Goal: Navigation & Orientation: Find specific page/section

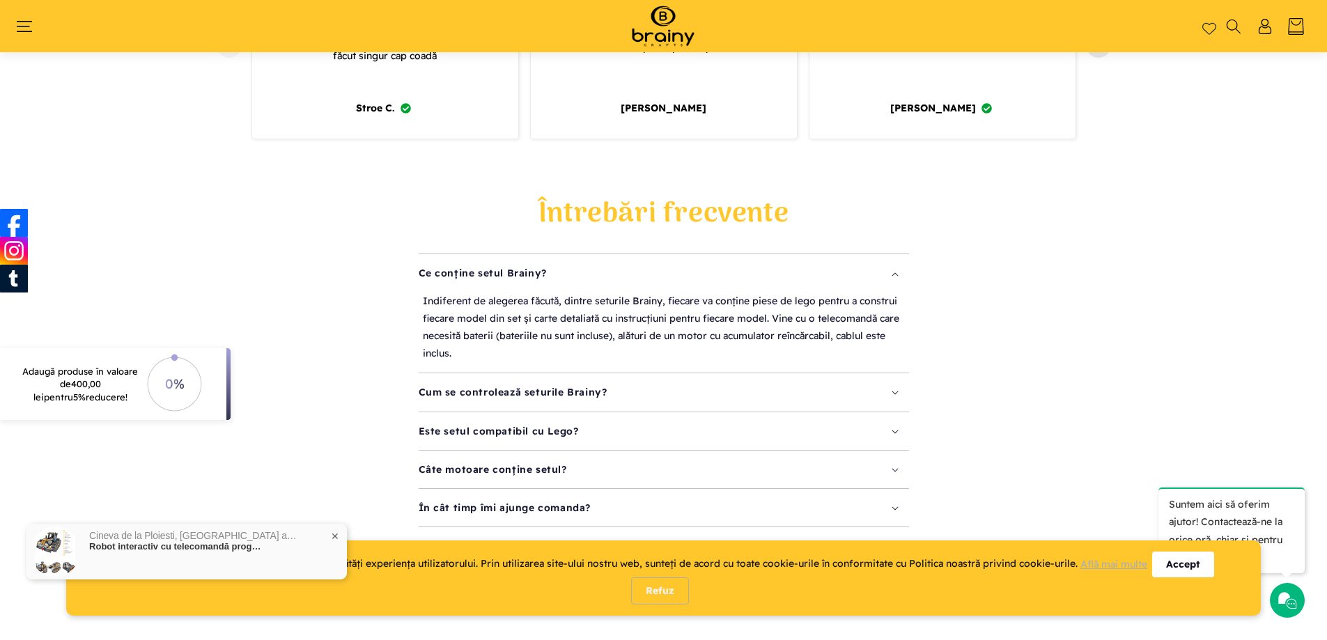
scroll to position [1695, 0]
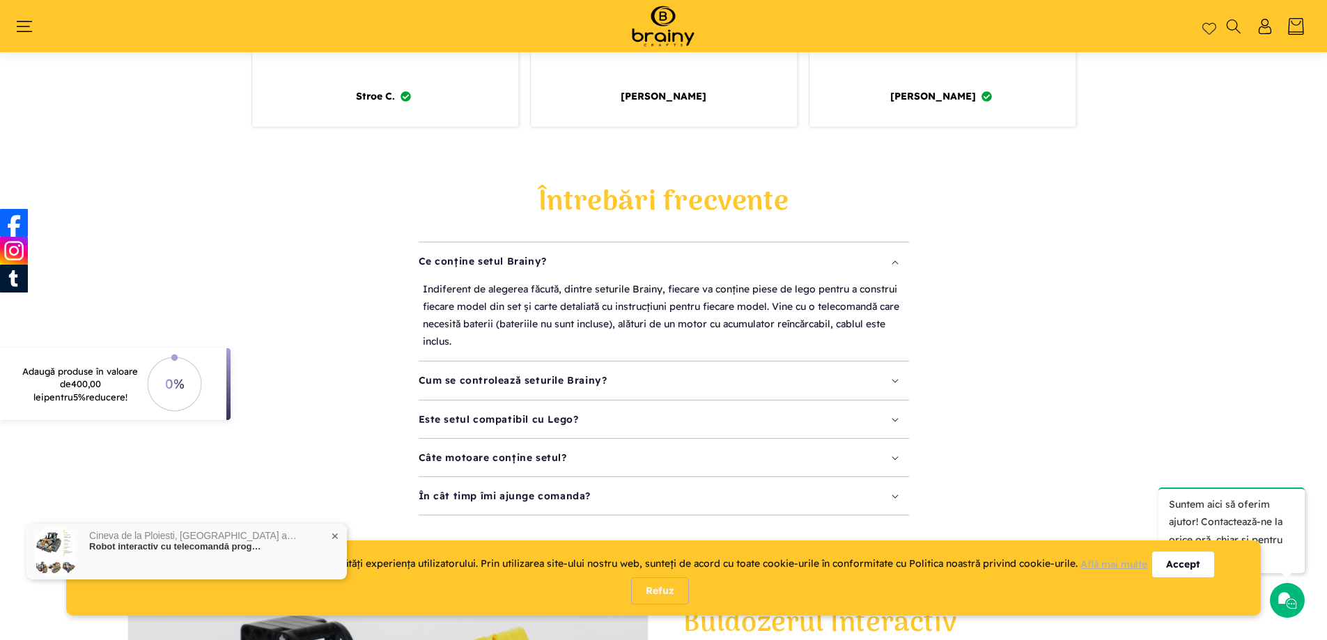
click at [1178, 562] on div "Accept" at bounding box center [1183, 565] width 62 height 26
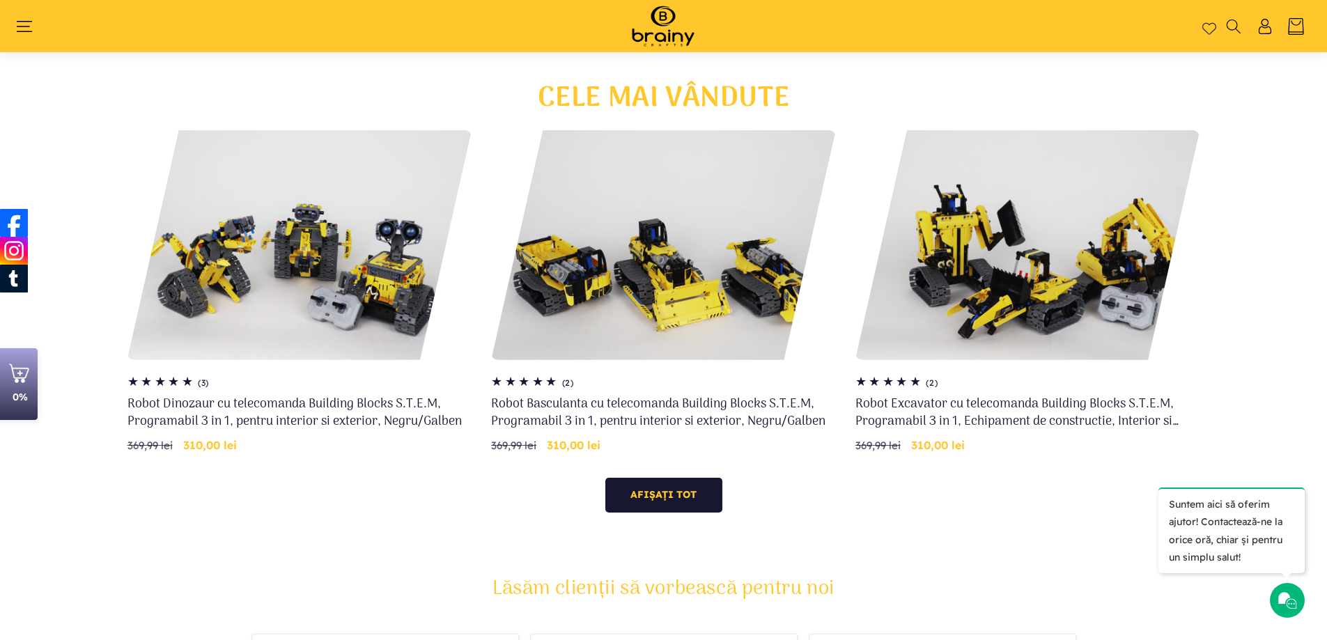
scroll to position [998, 0]
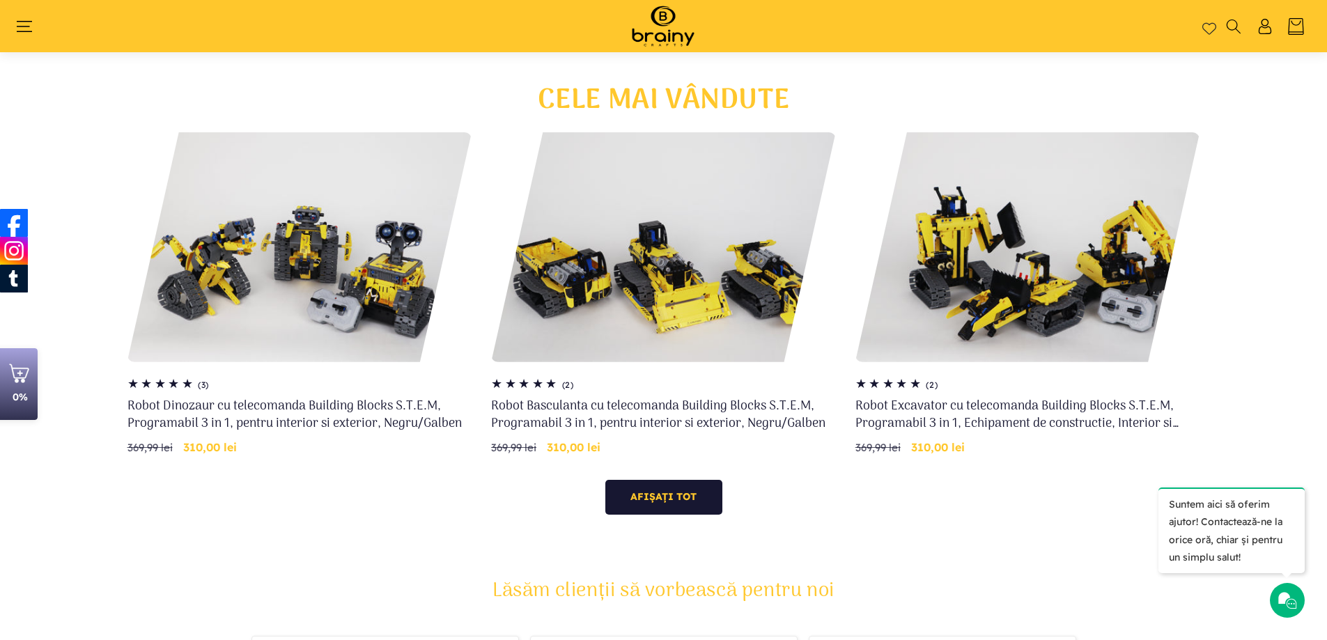
click at [36, 34] on header "Home Shop Kituri de construcție Roboți S.T.E.M. Accesorii S.T.E.M. Puzzle Cum c…" at bounding box center [663, 26] width 1327 height 52
click at [25, 22] on icon "Meniu" at bounding box center [24, 26] width 17 height 17
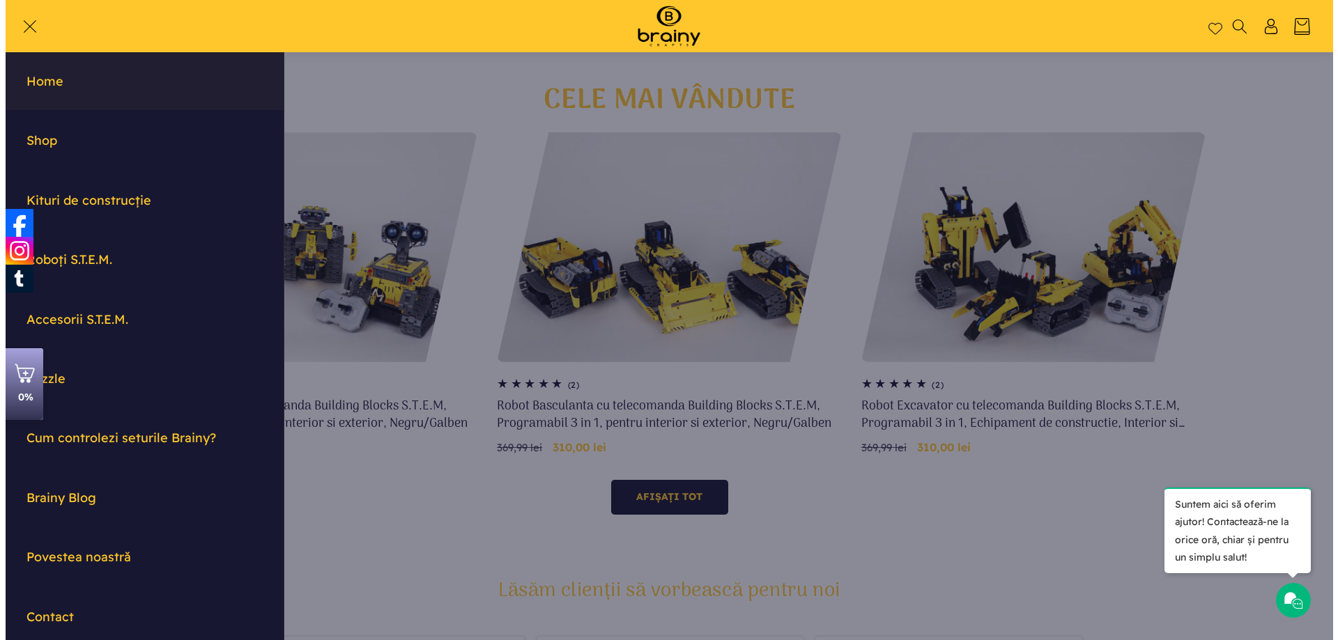
scroll to position [1004, 0]
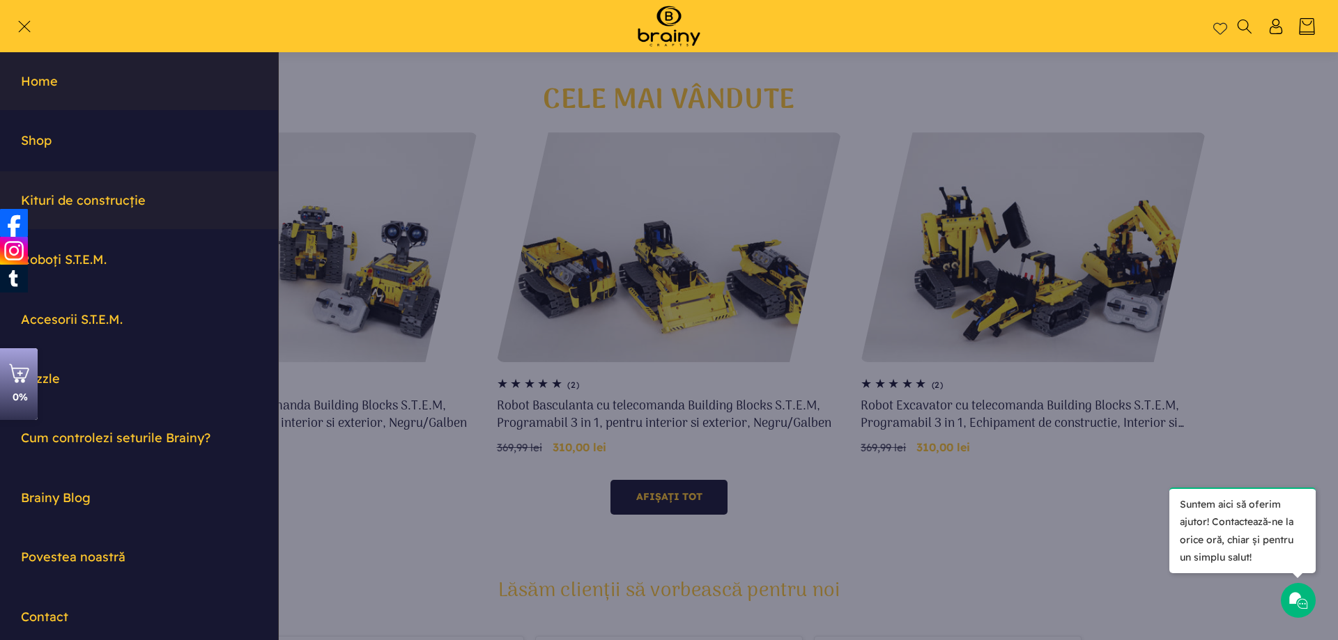
click at [61, 196] on link "Kituri de construcție" at bounding box center [139, 200] width 278 height 58
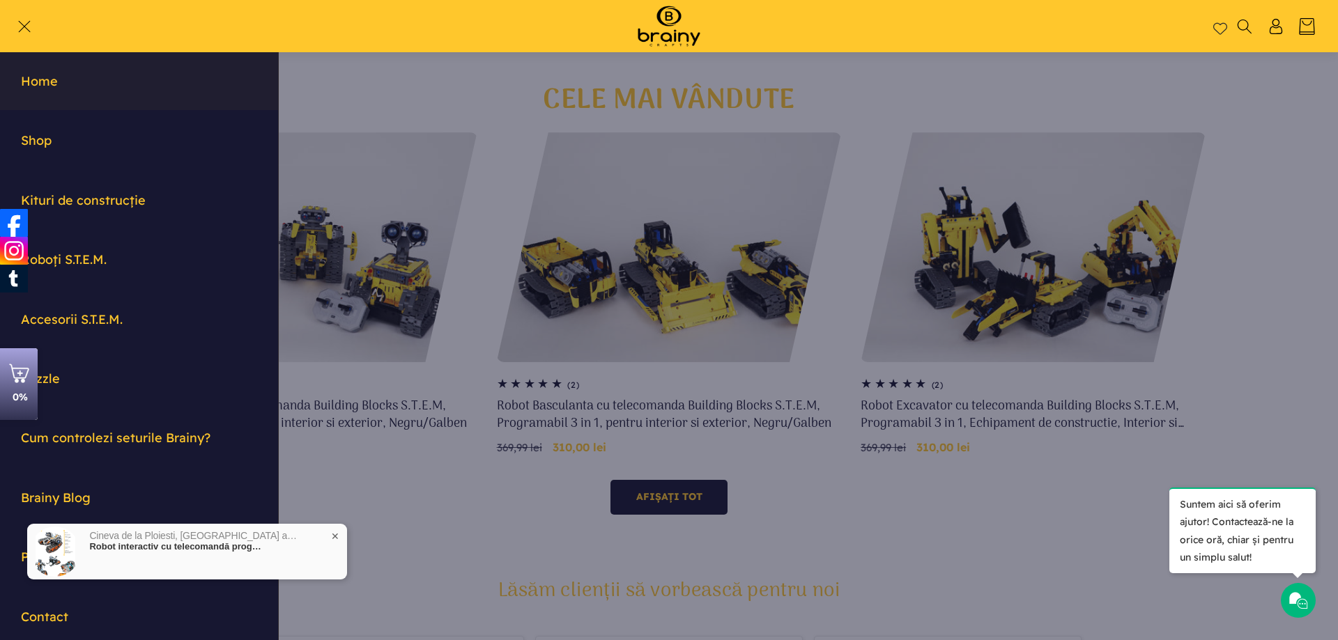
click at [332, 532] on span "✕" at bounding box center [335, 537] width 8 height 10
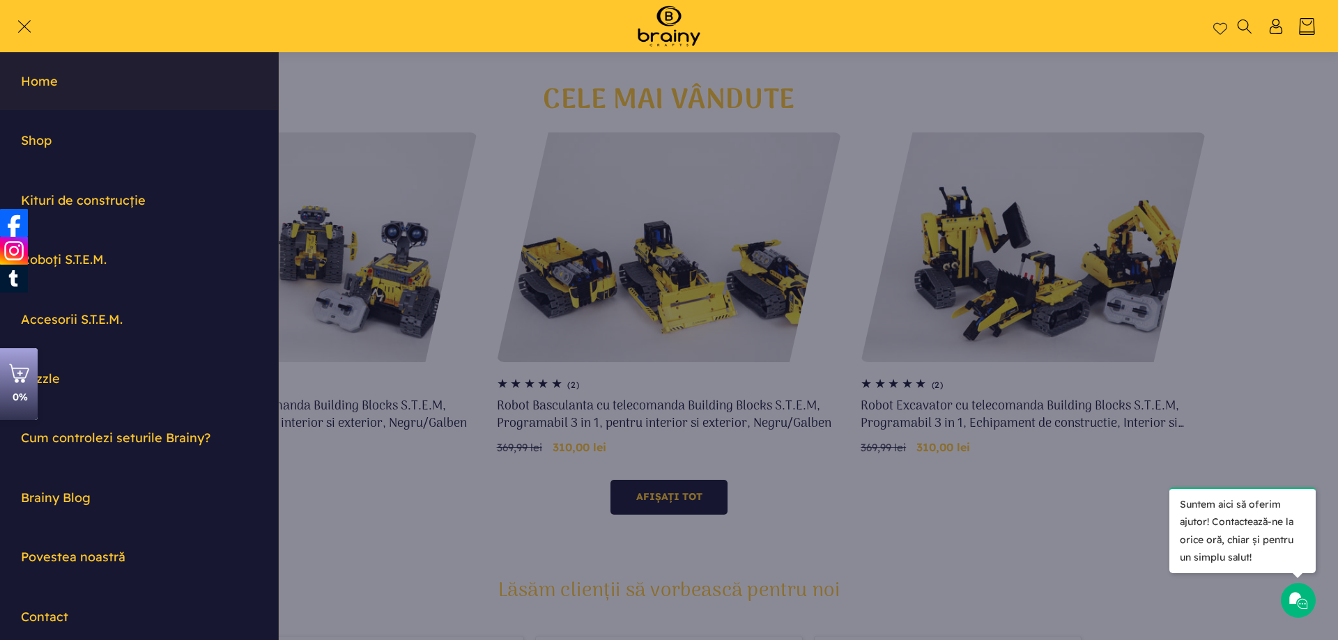
click at [24, 28] on icon "Meniu" at bounding box center [23, 26] width 13 height 13
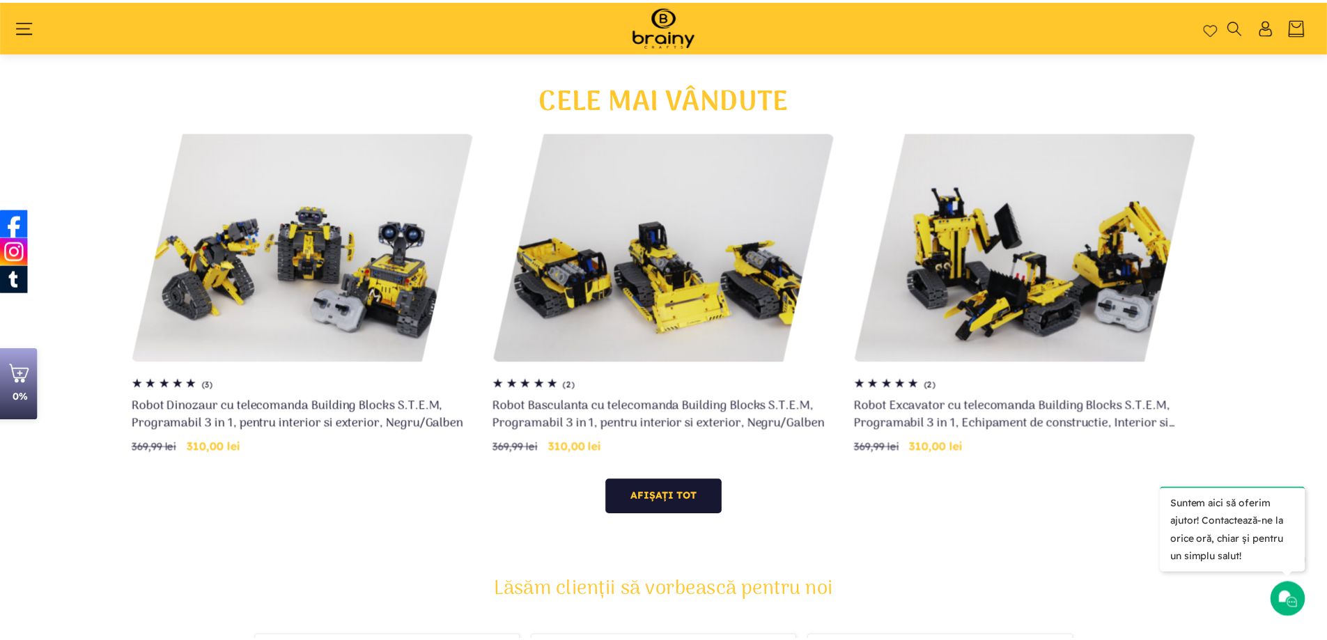
scroll to position [998, 0]
